Goal: Find specific page/section

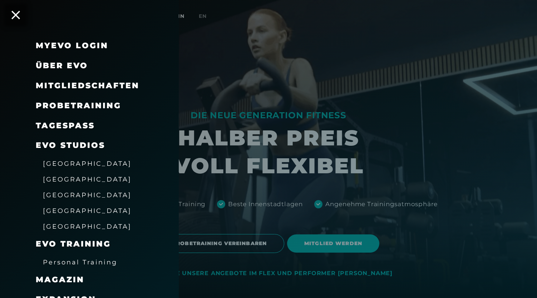
drag, startPoint x: 0, startPoint y: 0, endPoint x: 57, endPoint y: 178, distance: 187.3
click at [57, 178] on span "[GEOGRAPHIC_DATA]" at bounding box center [87, 179] width 89 height 8
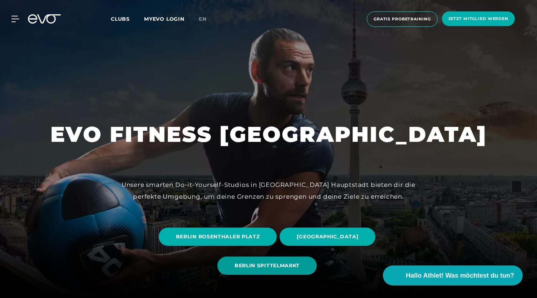
click at [278, 262] on span "BERLIN SPITTELMARKT" at bounding box center [266, 266] width 65 height 8
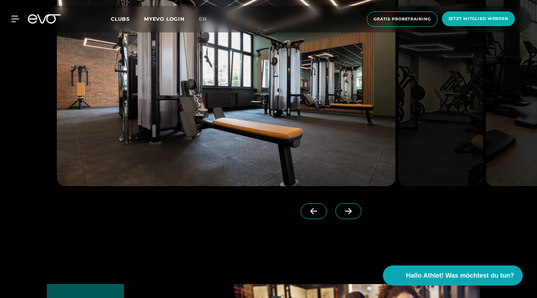
scroll to position [1810, 0]
